Goal: Task Accomplishment & Management: Manage account settings

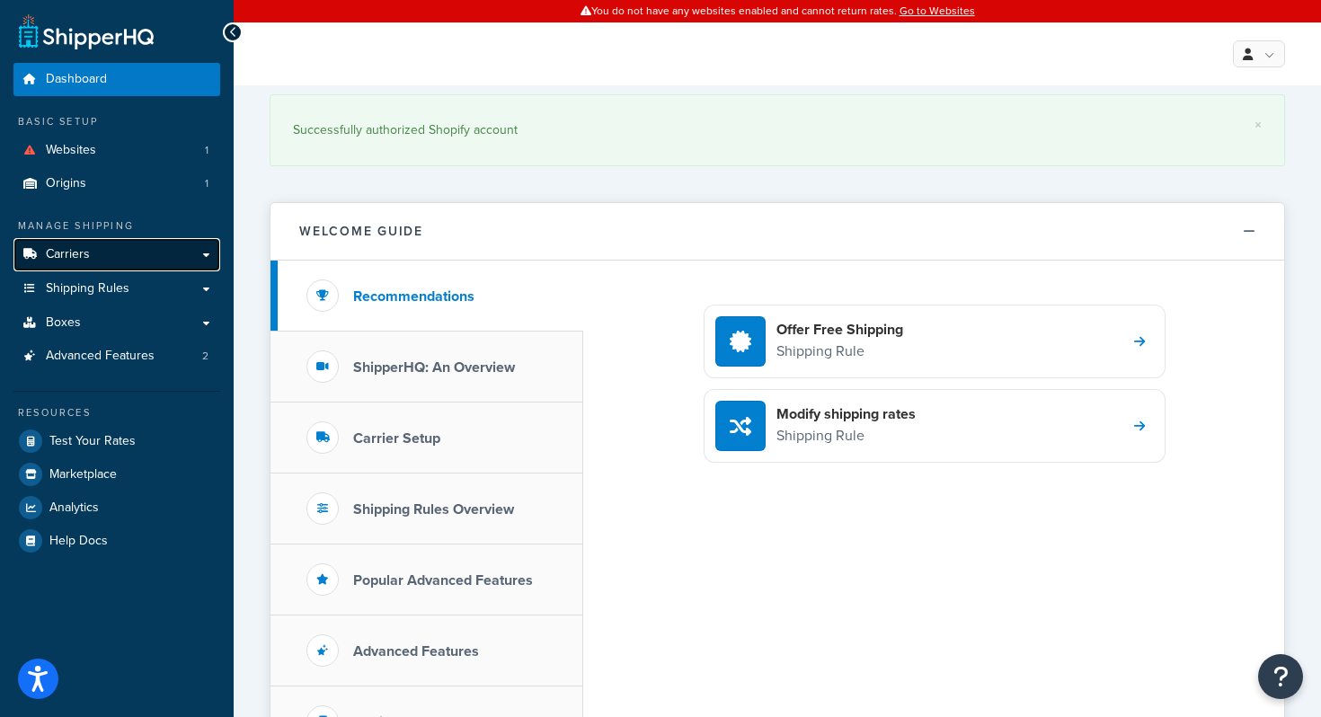
click at [102, 260] on link "Carriers" at bounding box center [116, 254] width 207 height 33
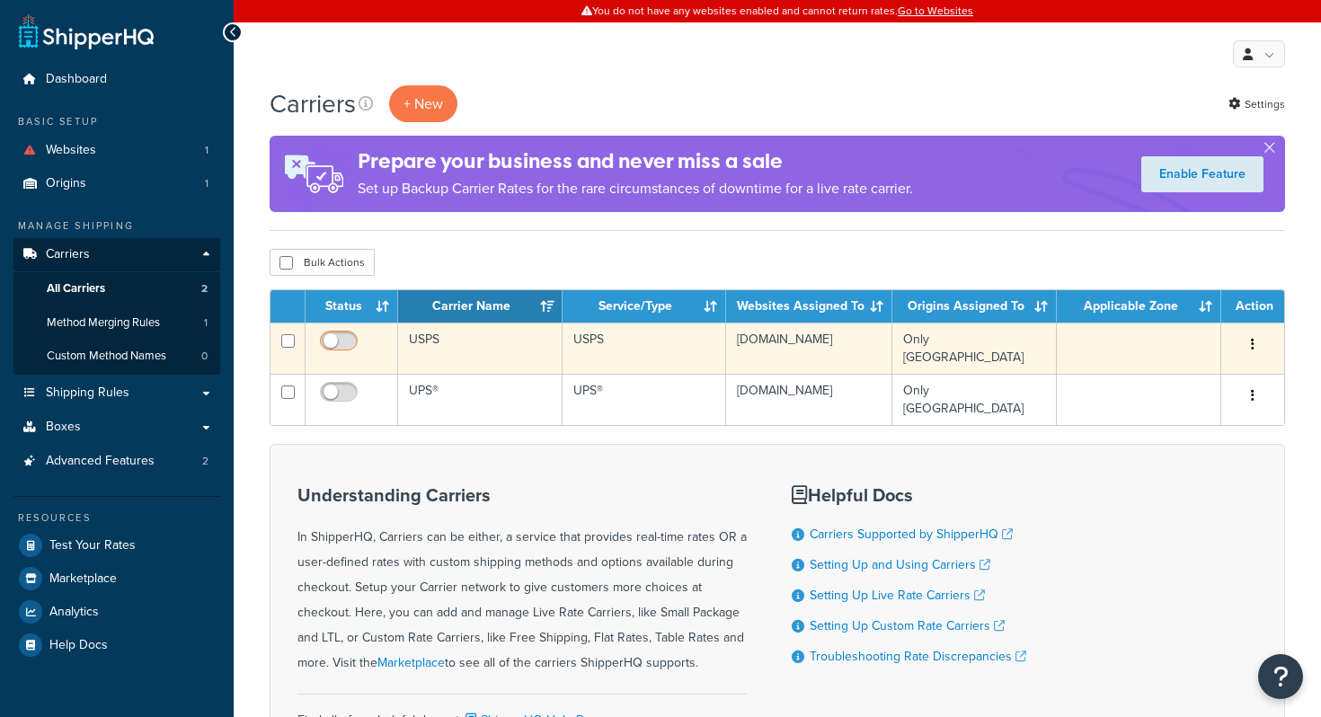
click at [347, 341] on input "checkbox" at bounding box center [340, 345] width 49 height 22
checkbox input "true"
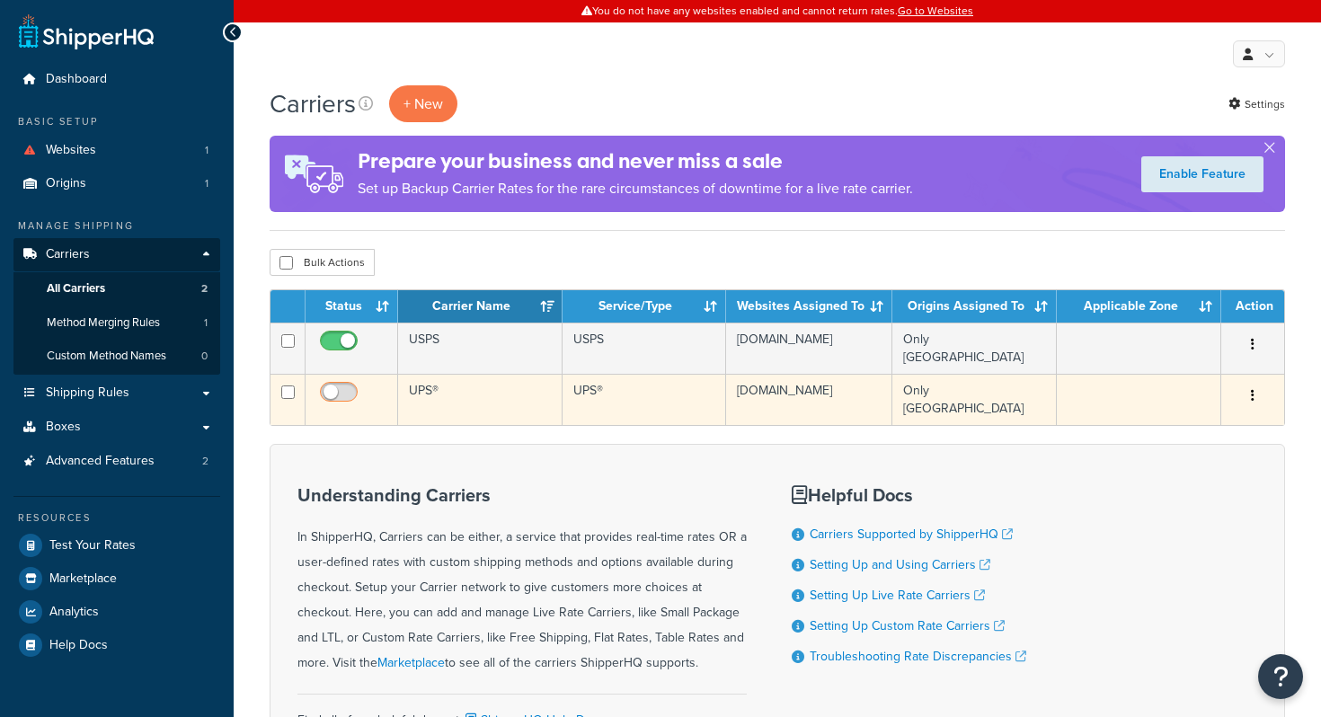
click at [343, 386] on input "checkbox" at bounding box center [340, 397] width 49 height 22
checkbox input "true"
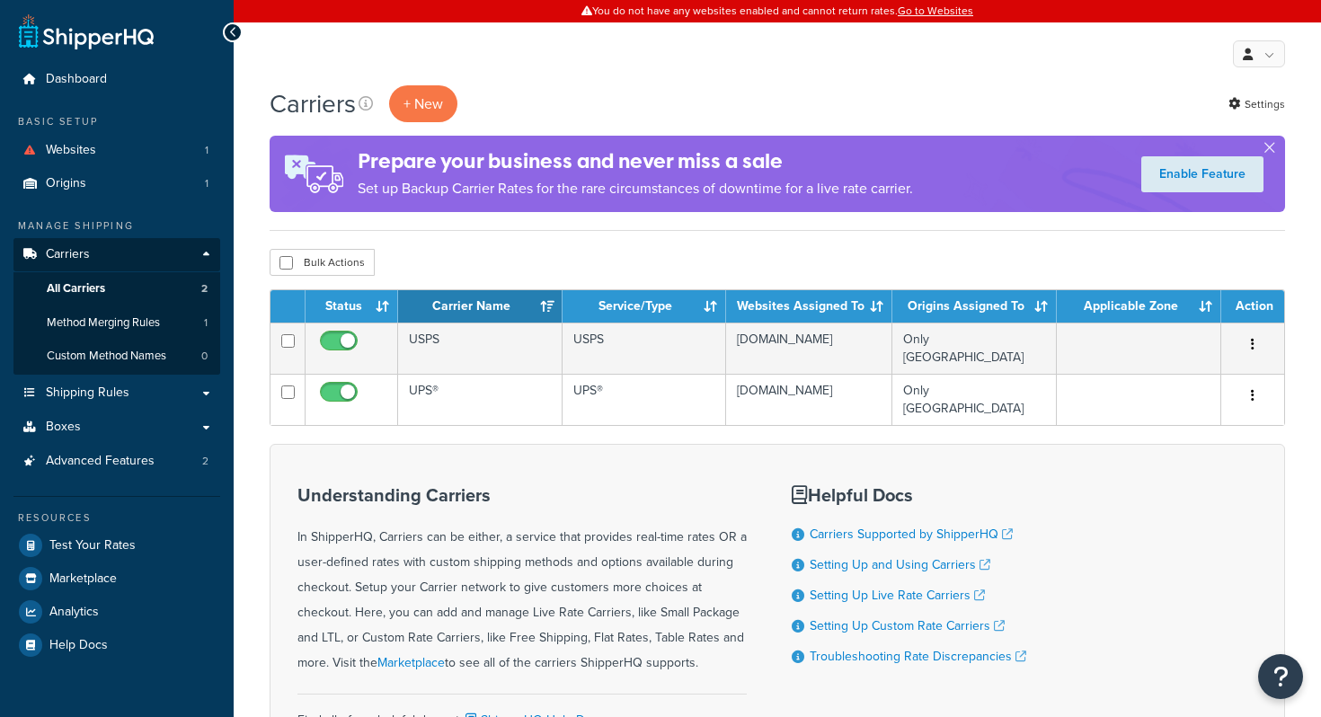
click at [443, 240] on div "Carriers + New Settings Prepare your business and never miss a sale Set up Back…" at bounding box center [777, 468] width 1087 height 766
click at [434, 242] on div "Carriers + New Settings Prepare your business and never miss a sale Set up Back…" at bounding box center [777, 468] width 1087 height 766
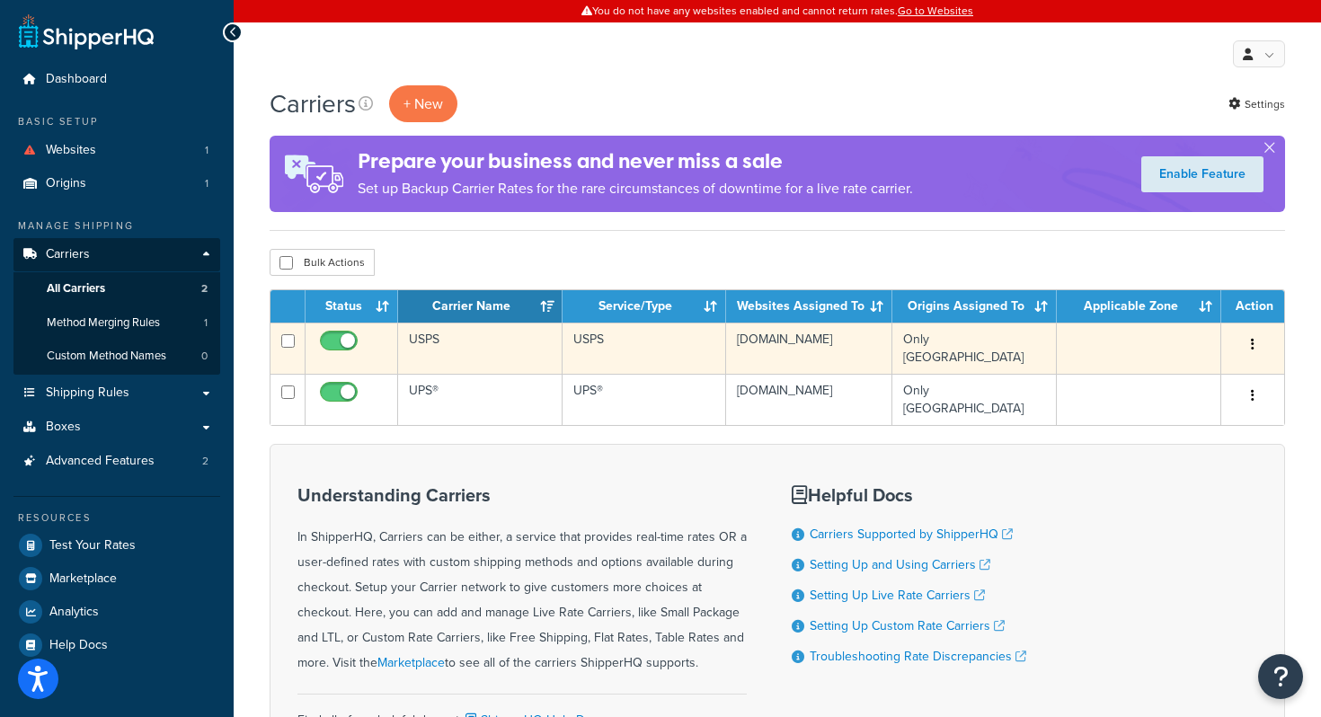
click at [453, 350] on td "USPS" at bounding box center [480, 348] width 164 height 51
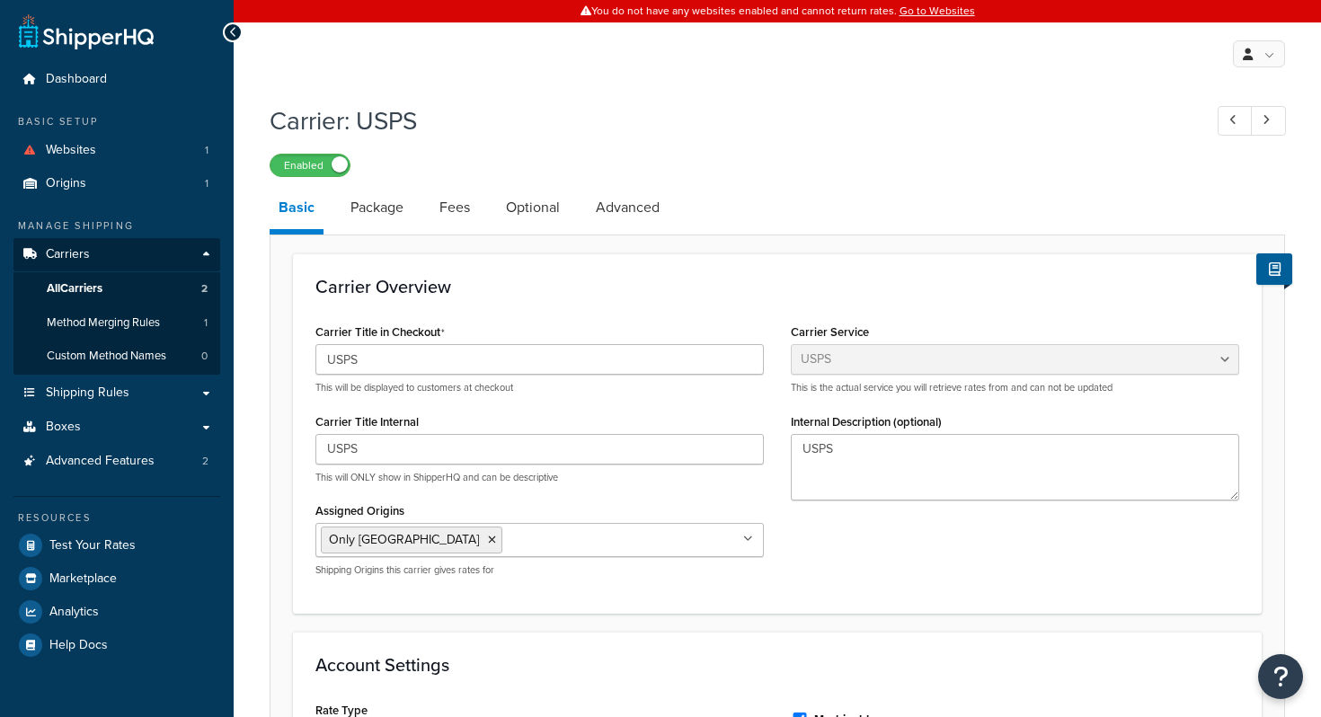
select select "usps"
select select "ONLINE"
click at [104, 251] on link "Carriers" at bounding box center [116, 254] width 207 height 33
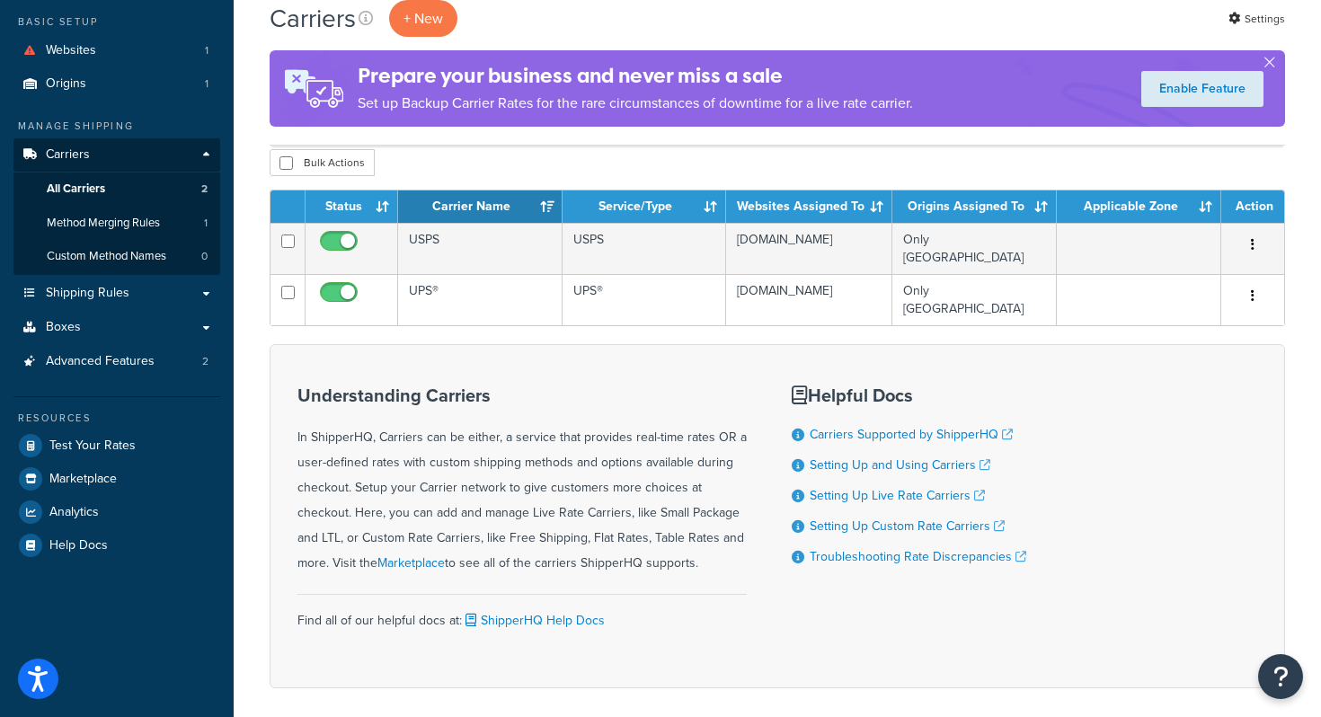
scroll to position [101, 0]
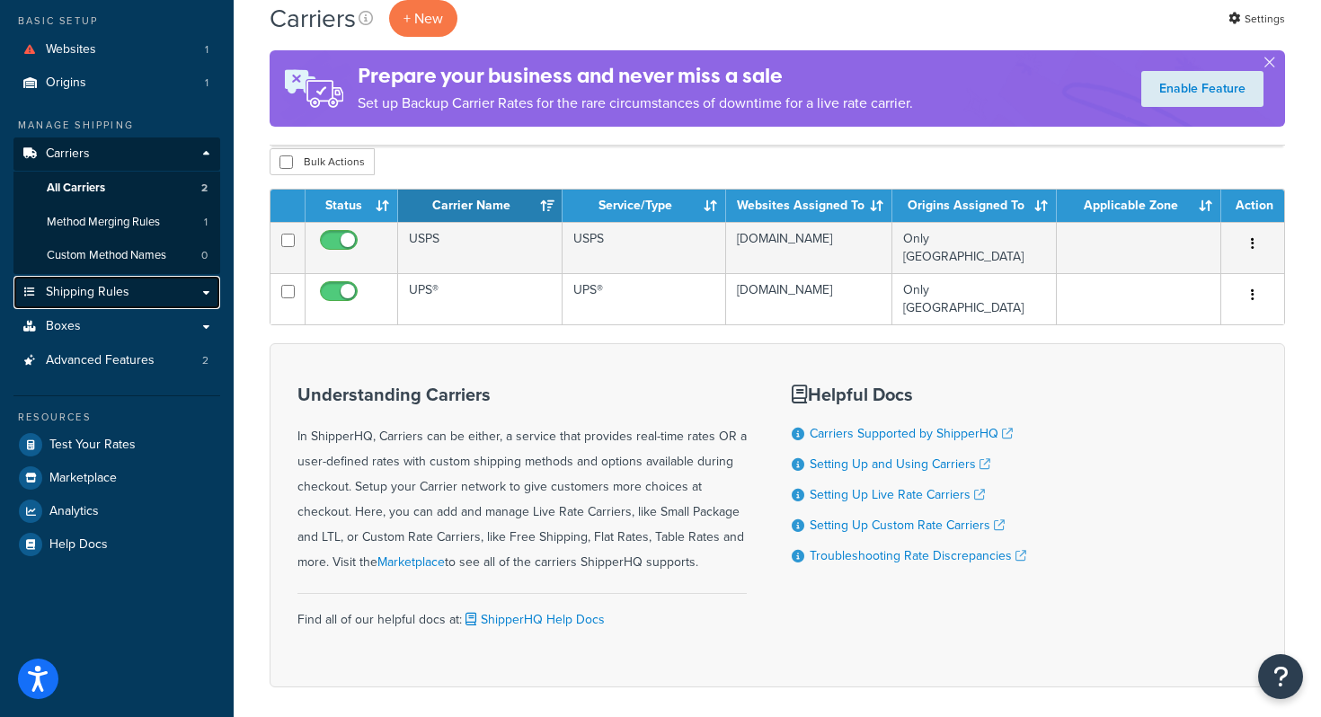
click at [161, 300] on link "Shipping Rules" at bounding box center [116, 292] width 207 height 33
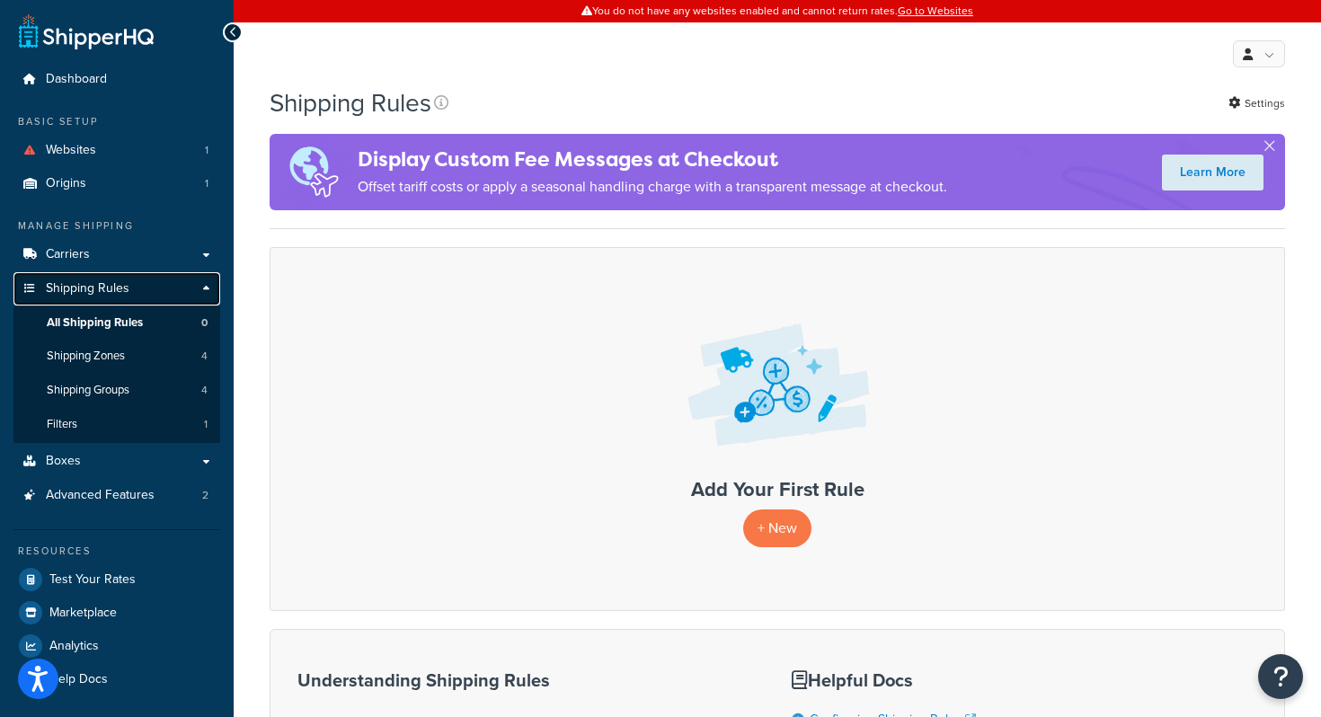
click at [164, 291] on link "Shipping Rules" at bounding box center [116, 288] width 207 height 33
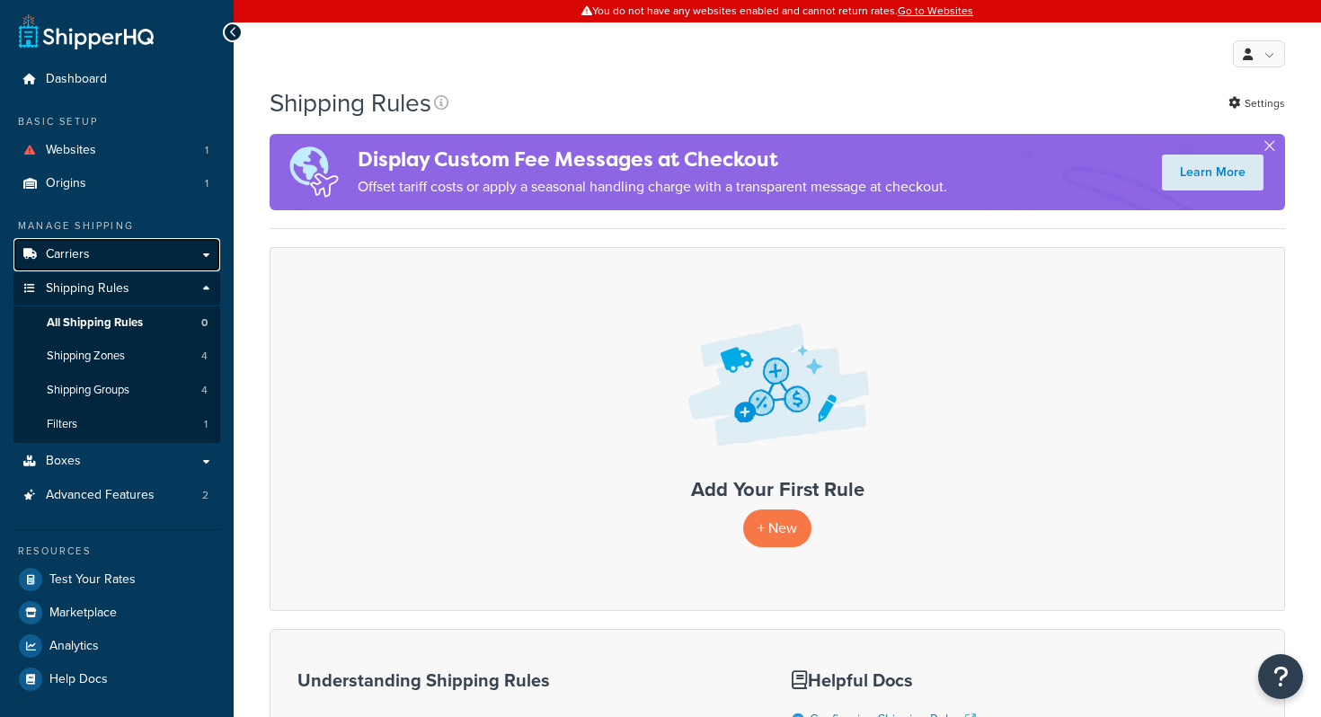
click at [157, 256] on link "Carriers" at bounding box center [116, 254] width 207 height 33
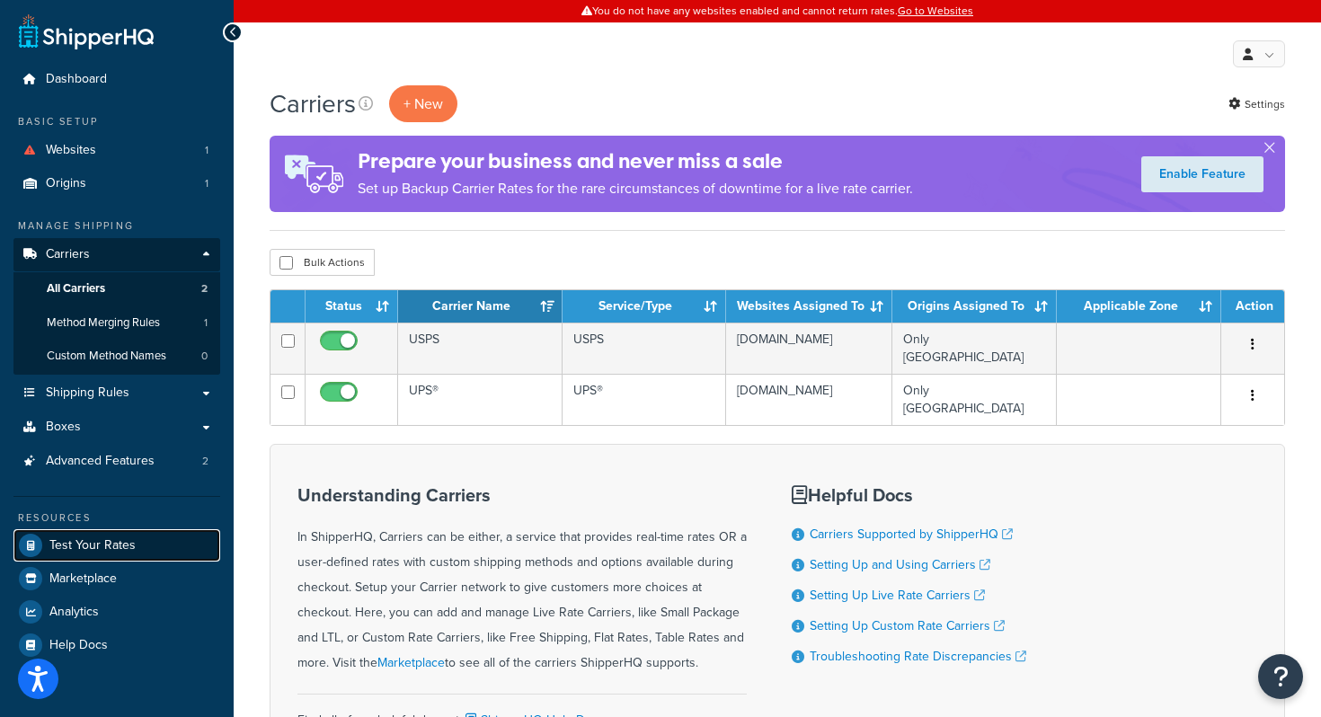
click at [131, 538] on span "Test Your Rates" at bounding box center [92, 545] width 86 height 15
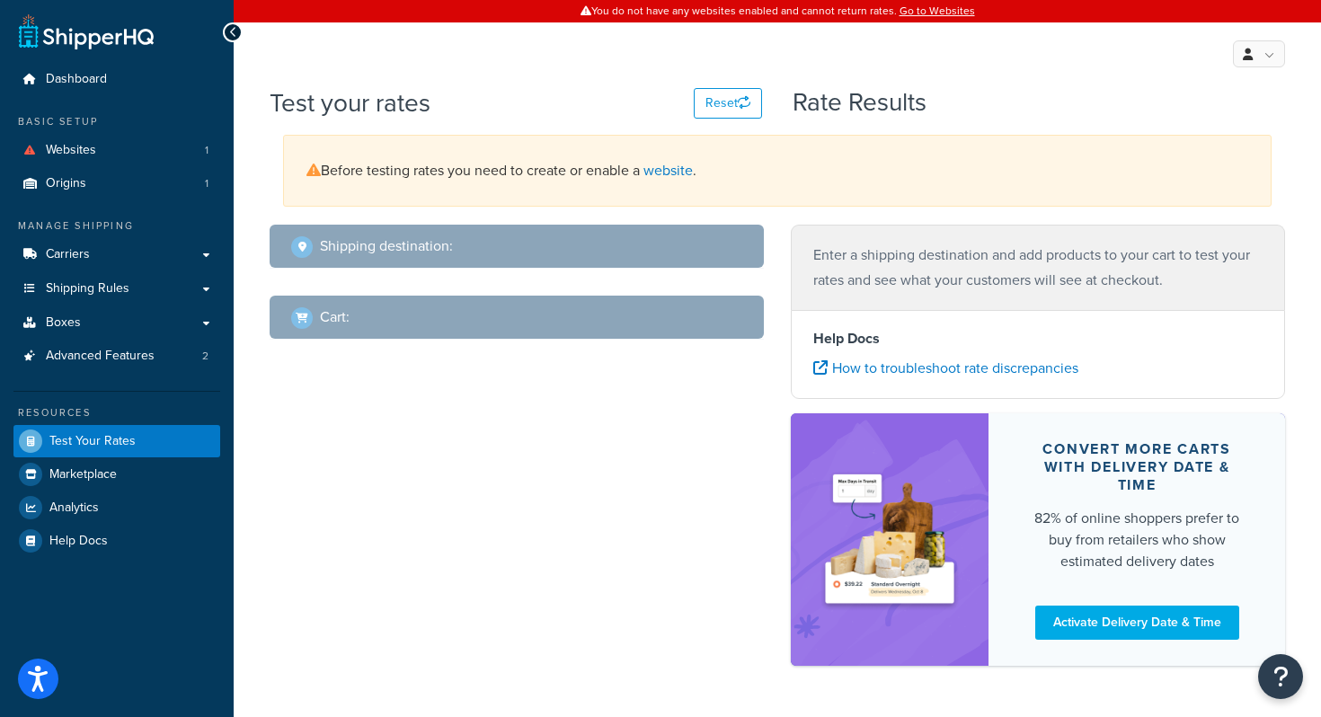
click at [786, 48] on div "My Profile Billing Global Settings Contact Us Logout" at bounding box center [777, 53] width 1087 height 63
click at [86, 152] on span "Websites" at bounding box center [71, 150] width 50 height 15
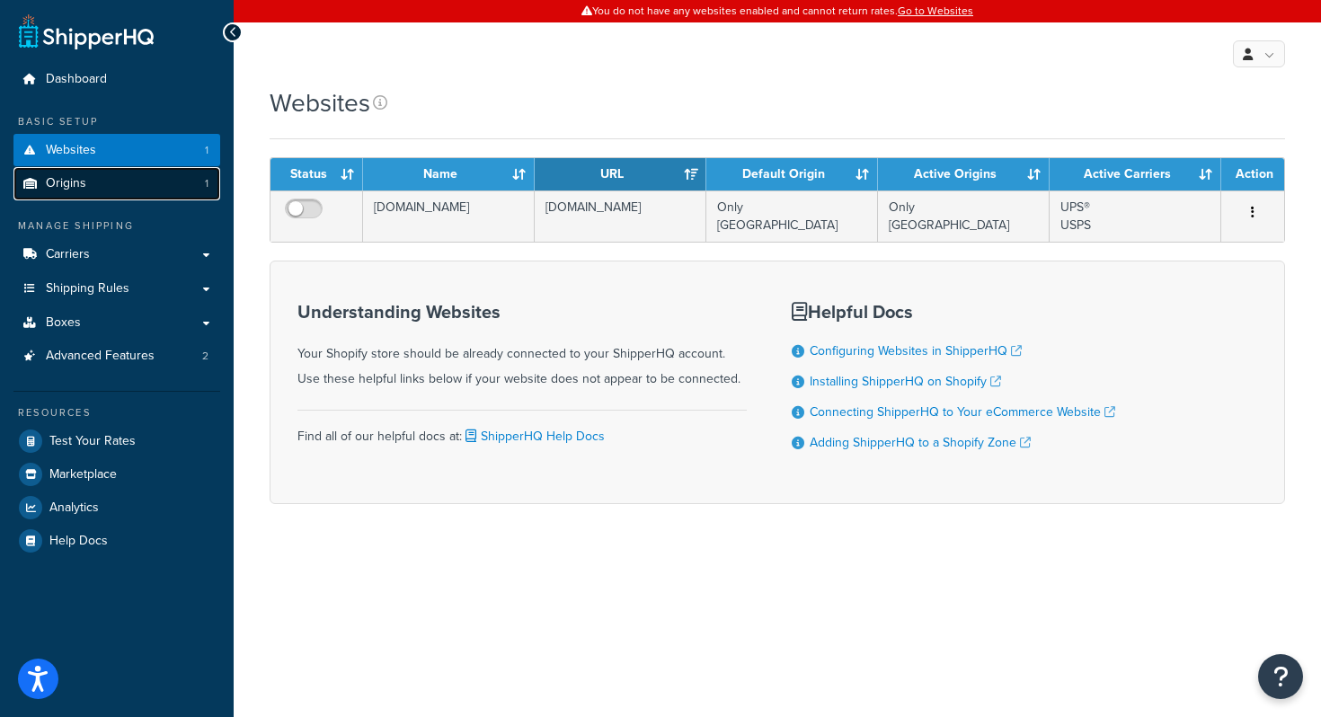
click at [111, 184] on link "Origins 1" at bounding box center [116, 183] width 207 height 33
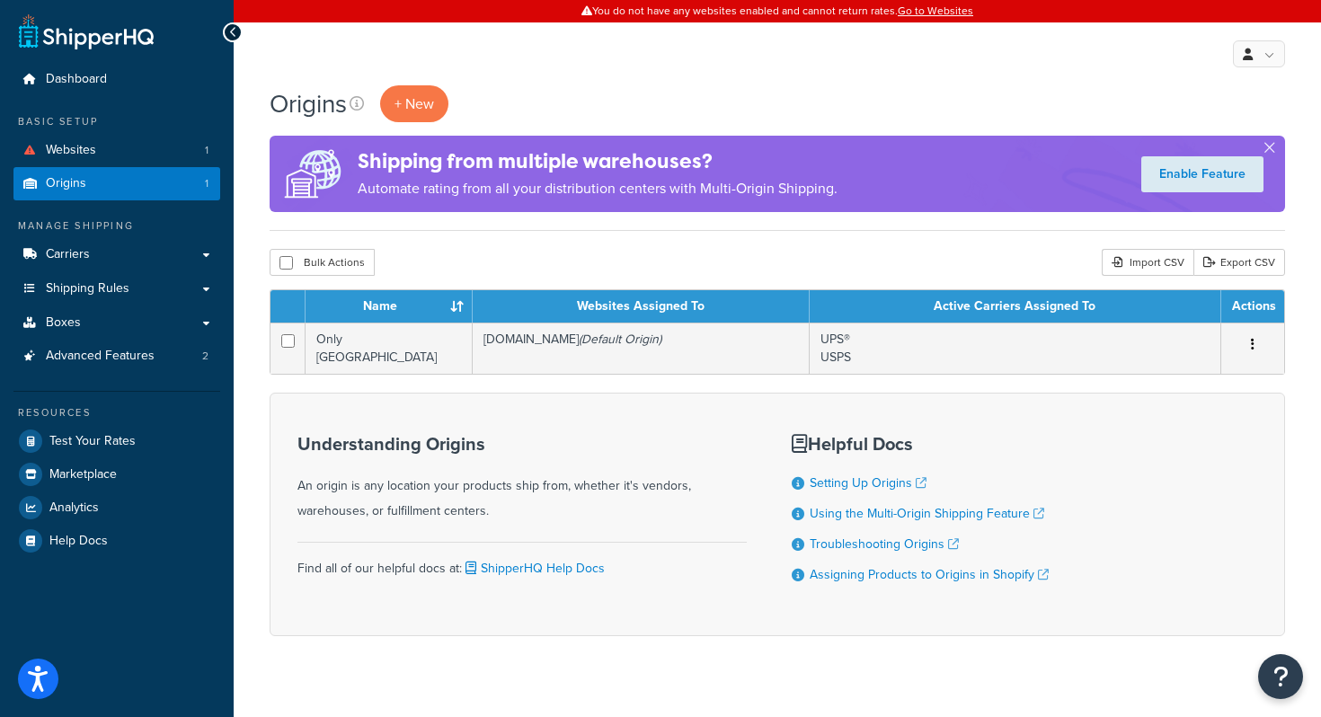
drag, startPoint x: 257, startPoint y: 226, endPoint x: 313, endPoint y: 224, distance: 55.7
click at [313, 225] on div "Origins + New Shipping from multiple warehouses? Automate rating from all your …" at bounding box center [777, 392] width 1087 height 614
click at [113, 255] on link "Carriers" at bounding box center [116, 254] width 207 height 33
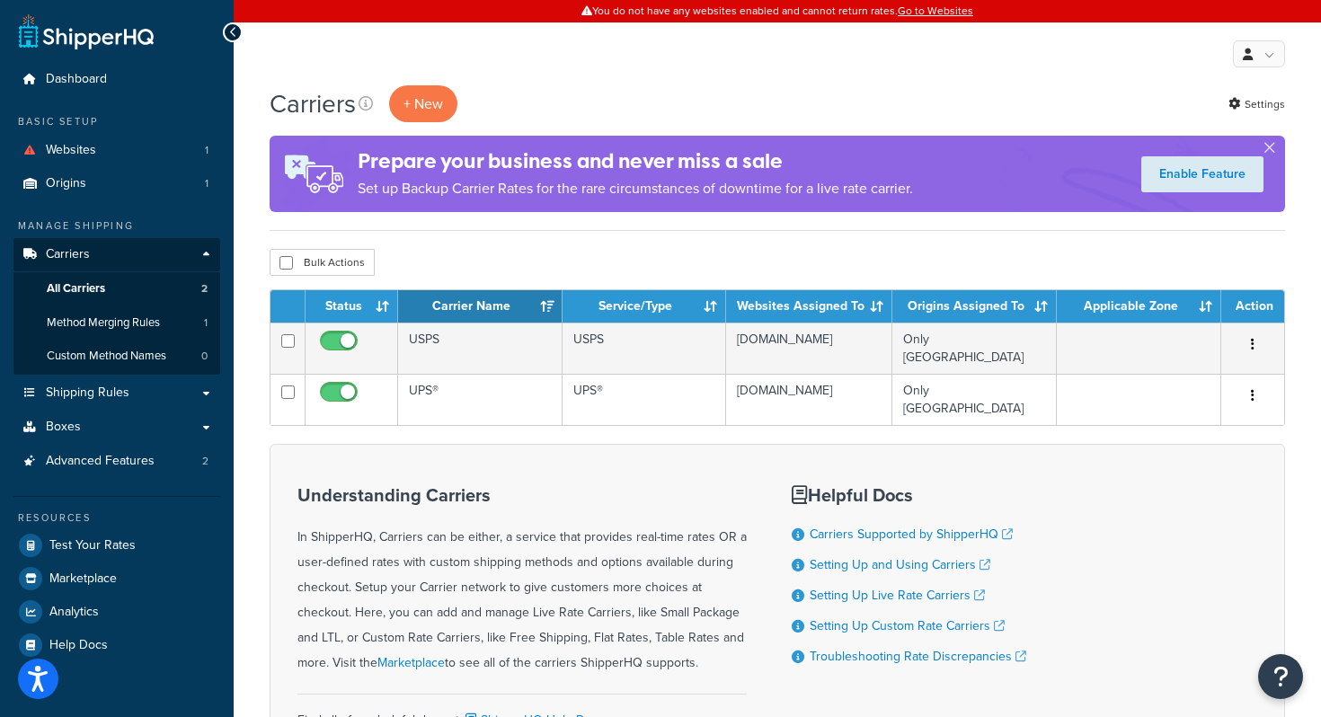
drag, startPoint x: 271, startPoint y: 227, endPoint x: 372, endPoint y: 238, distance: 101.2
click at [372, 238] on div "Carriers + New Settings Prepare your business and never miss a sale Set up Back…" at bounding box center [777, 468] width 1087 height 766
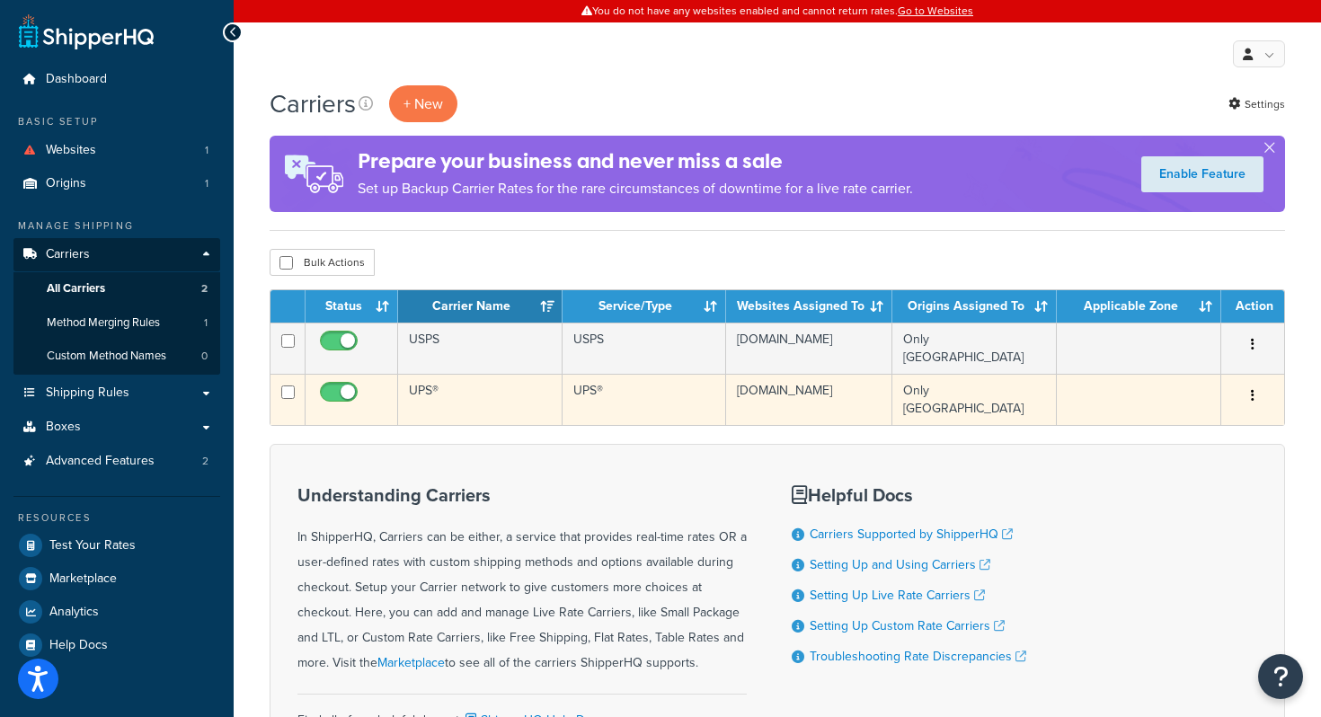
click at [425, 386] on td "UPS®" at bounding box center [480, 399] width 164 height 51
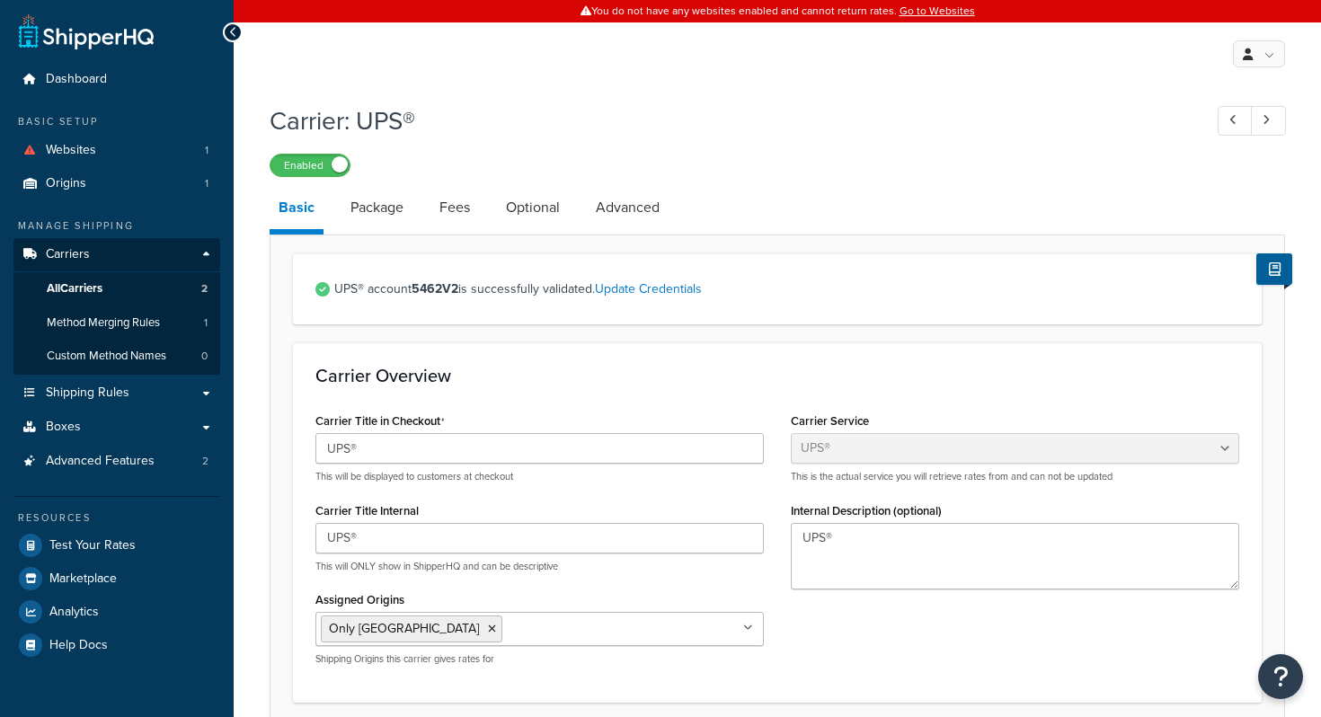
select select "ups"
click at [93, 253] on link "Carriers" at bounding box center [116, 254] width 207 height 33
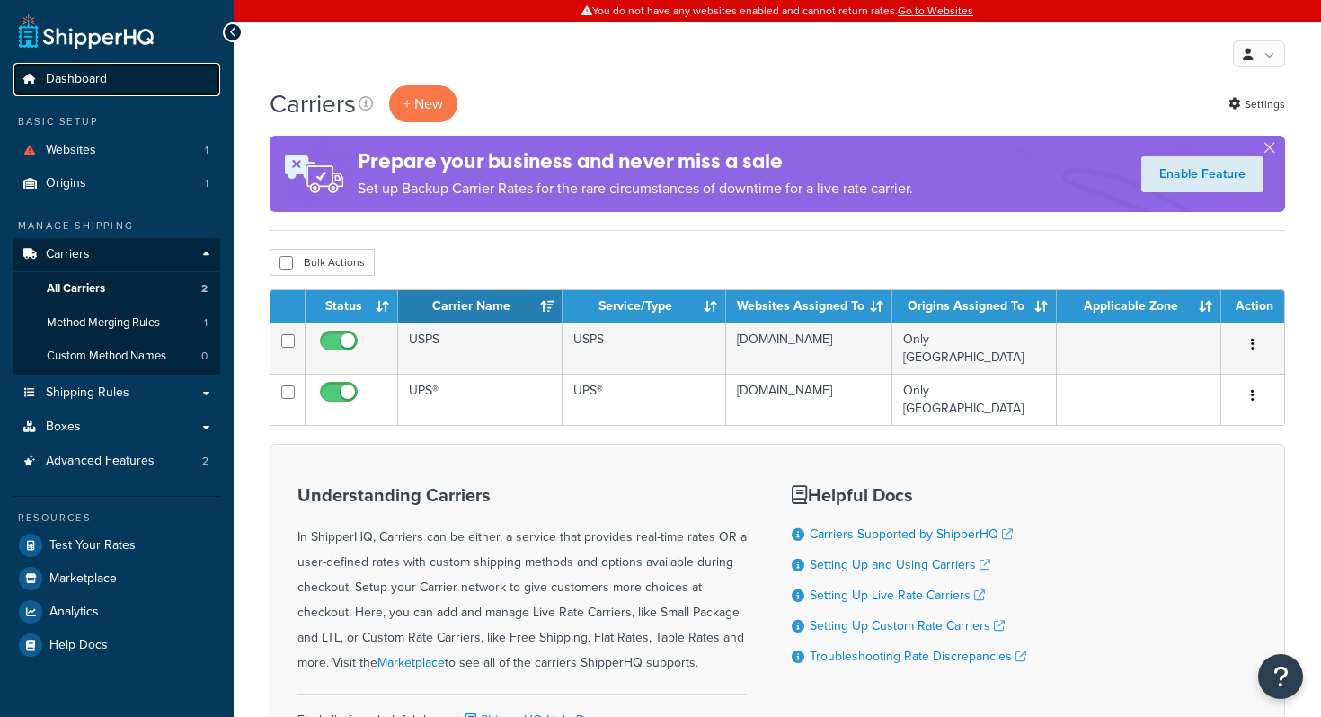
click at [124, 74] on link "Dashboard" at bounding box center [116, 79] width 207 height 33
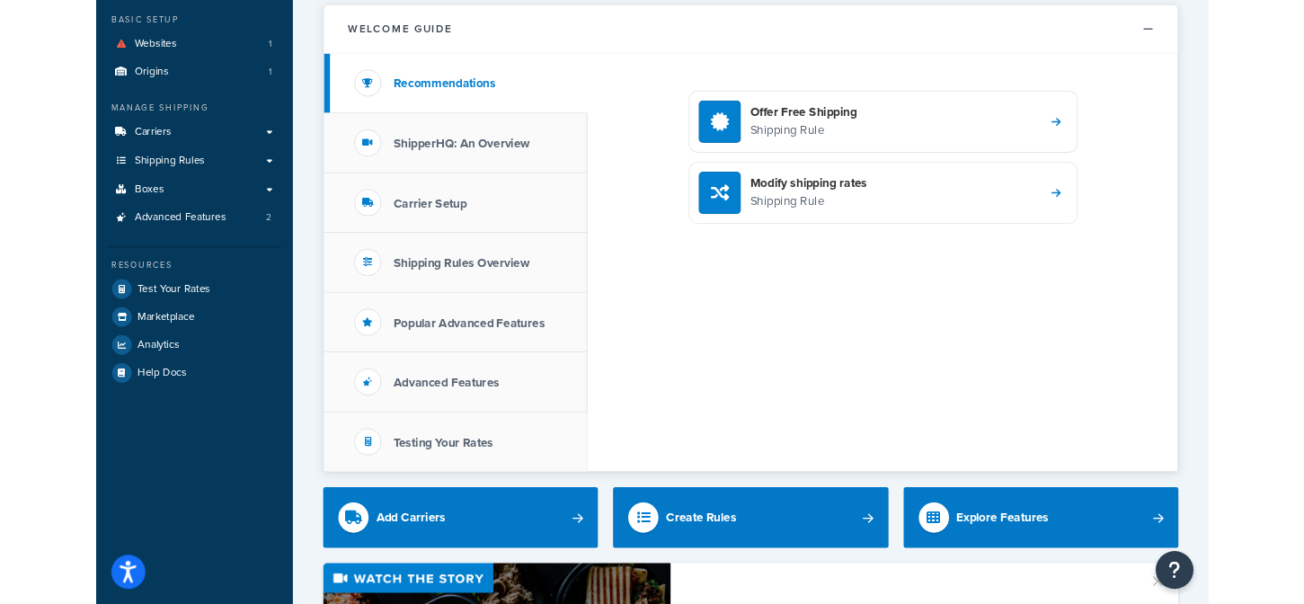
scroll to position [102, 0]
